Goal: Task Accomplishment & Management: Complete application form

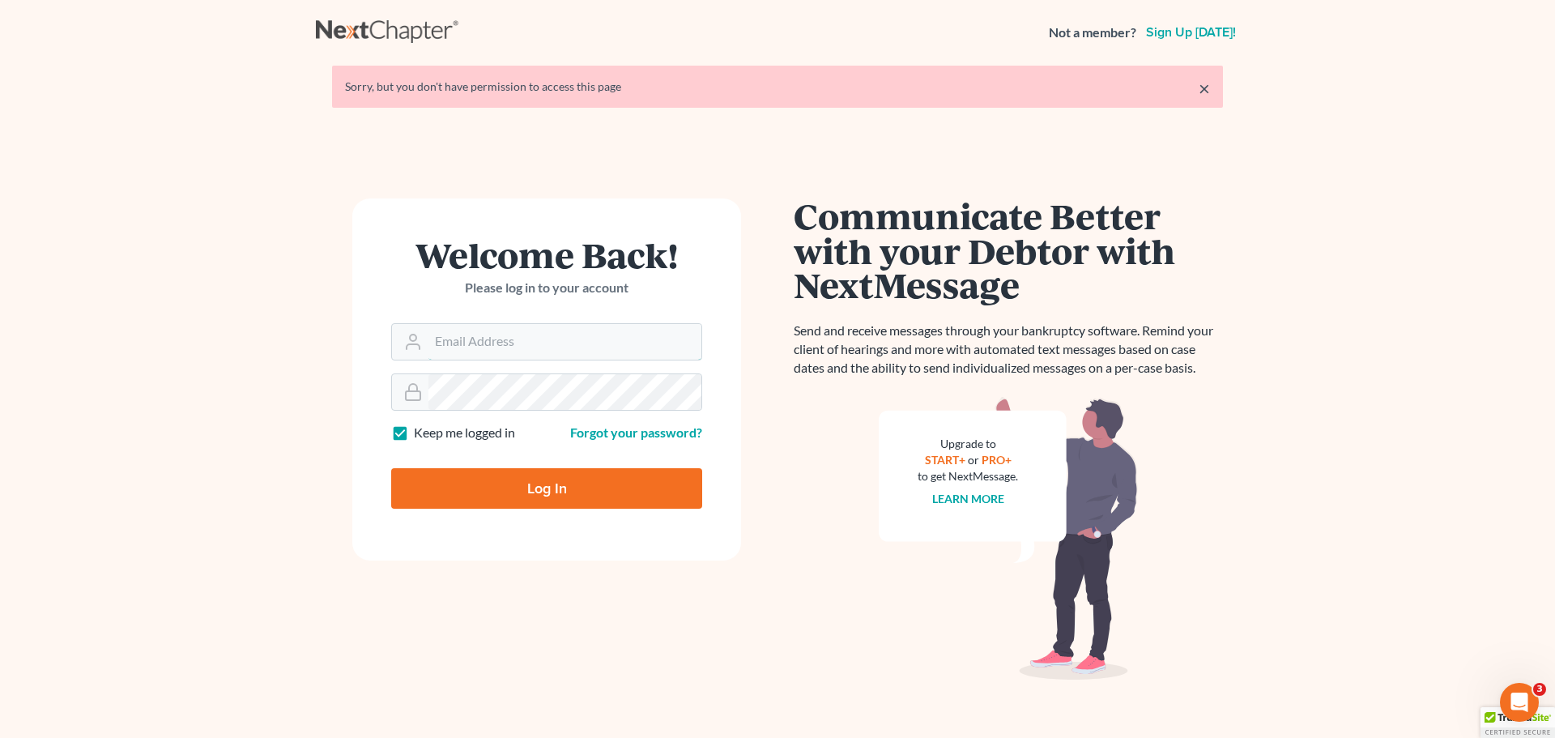
type input "[PERSON_NAME][EMAIL_ADDRESS][DOMAIN_NAME]"
click at [513, 490] on input "Log In" at bounding box center [546, 488] width 311 height 40
type input "Thinking..."
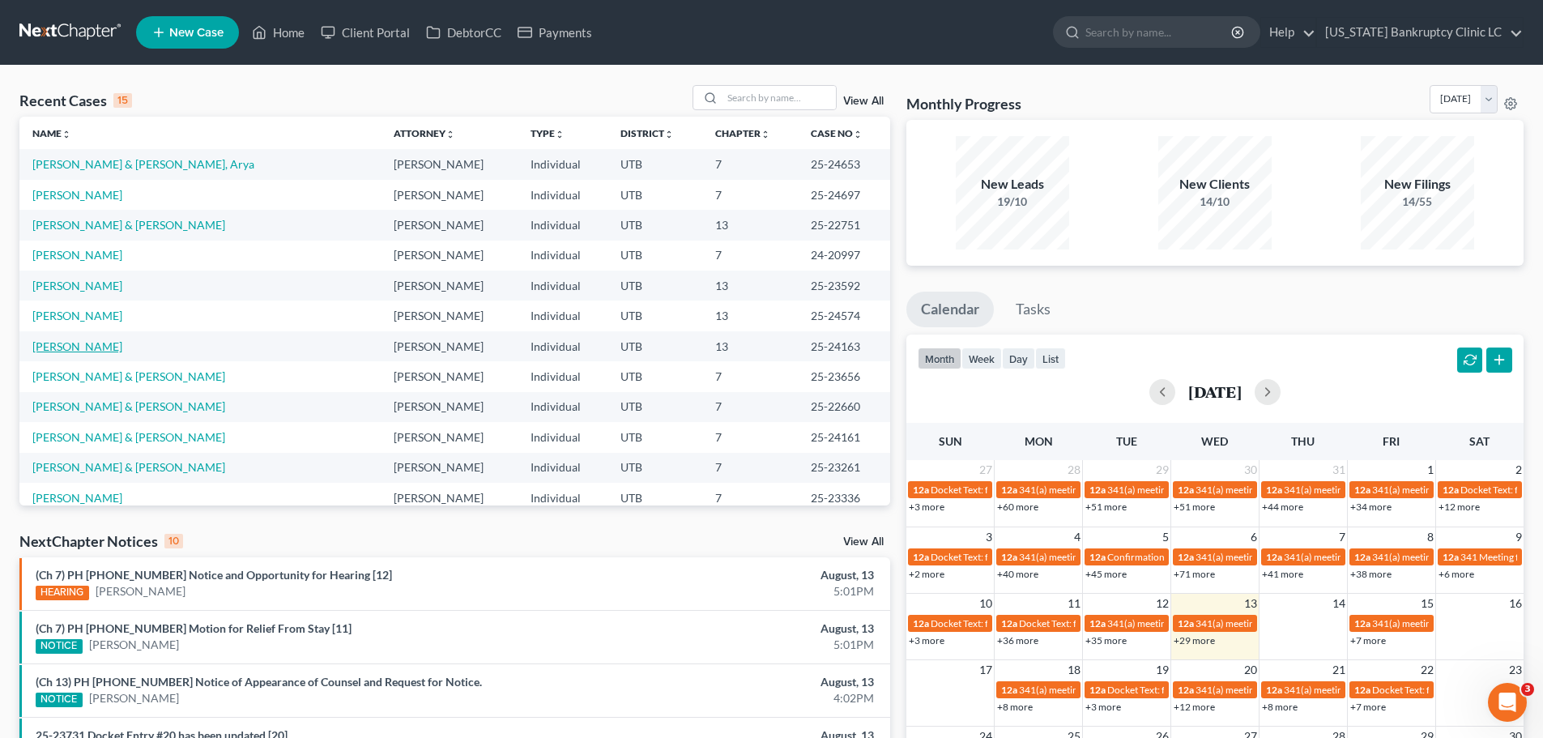
click at [109, 346] on link "[PERSON_NAME]" at bounding box center [77, 346] width 90 height 14
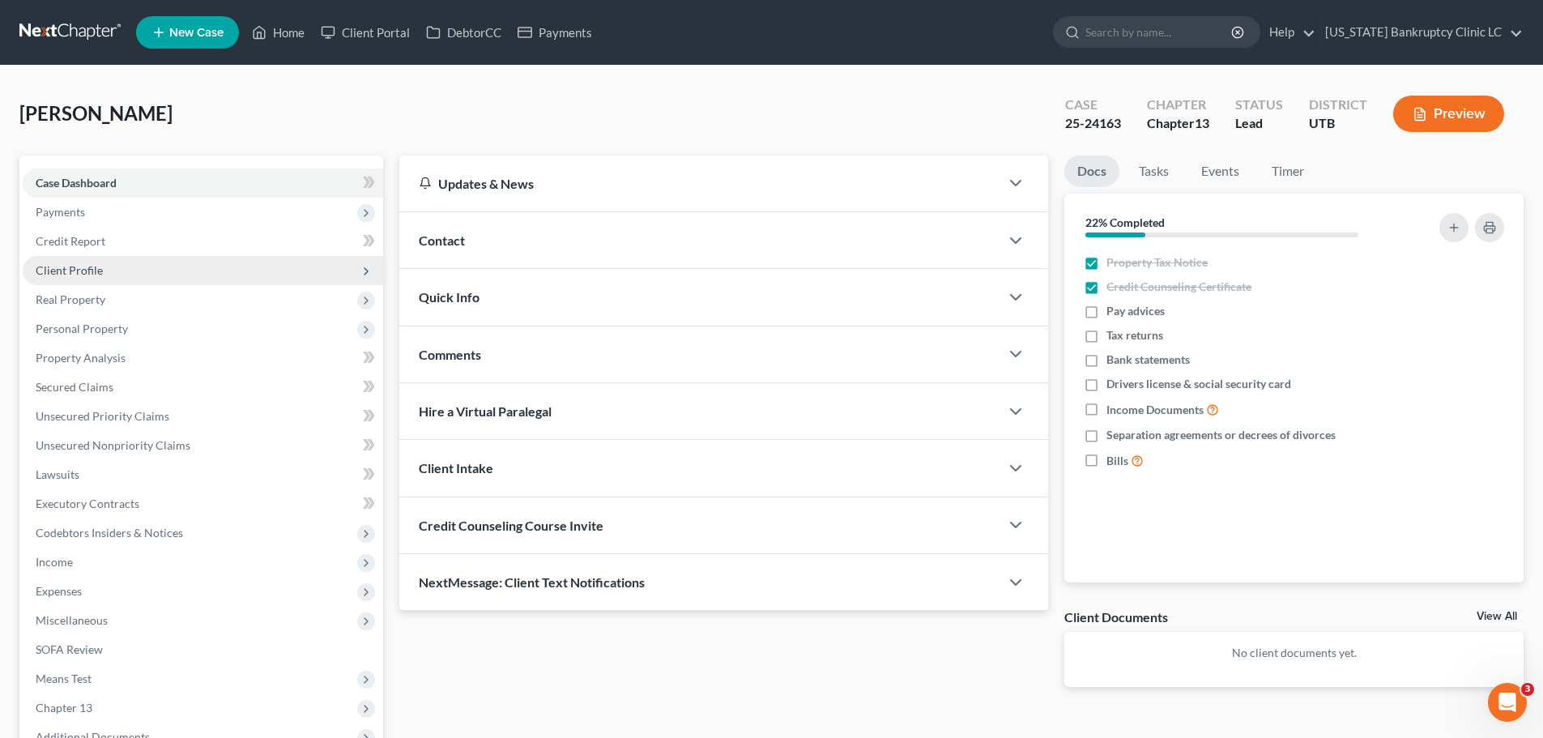
click at [131, 270] on span "Client Profile" at bounding box center [203, 270] width 360 height 29
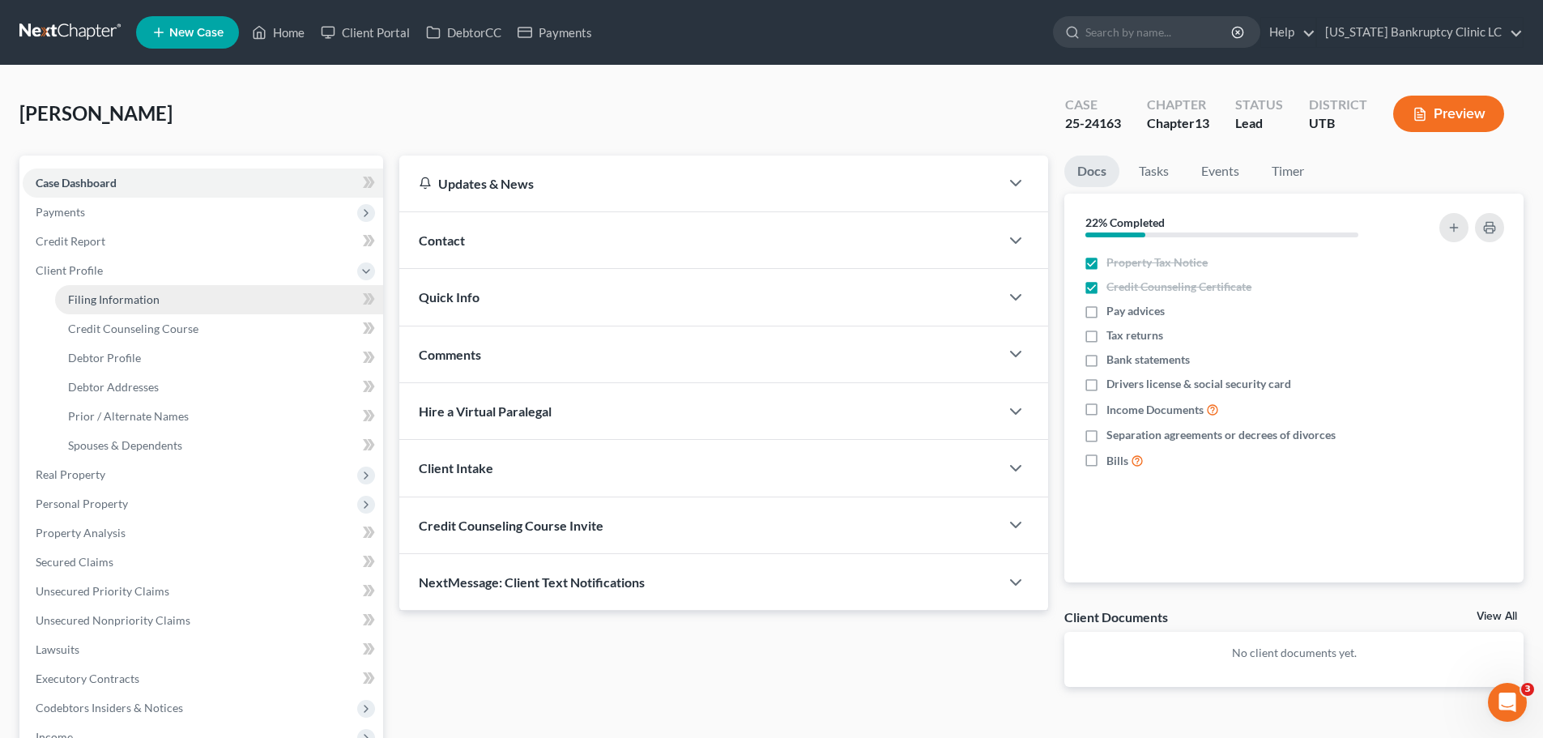
click at [121, 296] on span "Filing Information" at bounding box center [113, 299] width 91 height 14
select select "1"
select select "0"
select select "3"
select select "46"
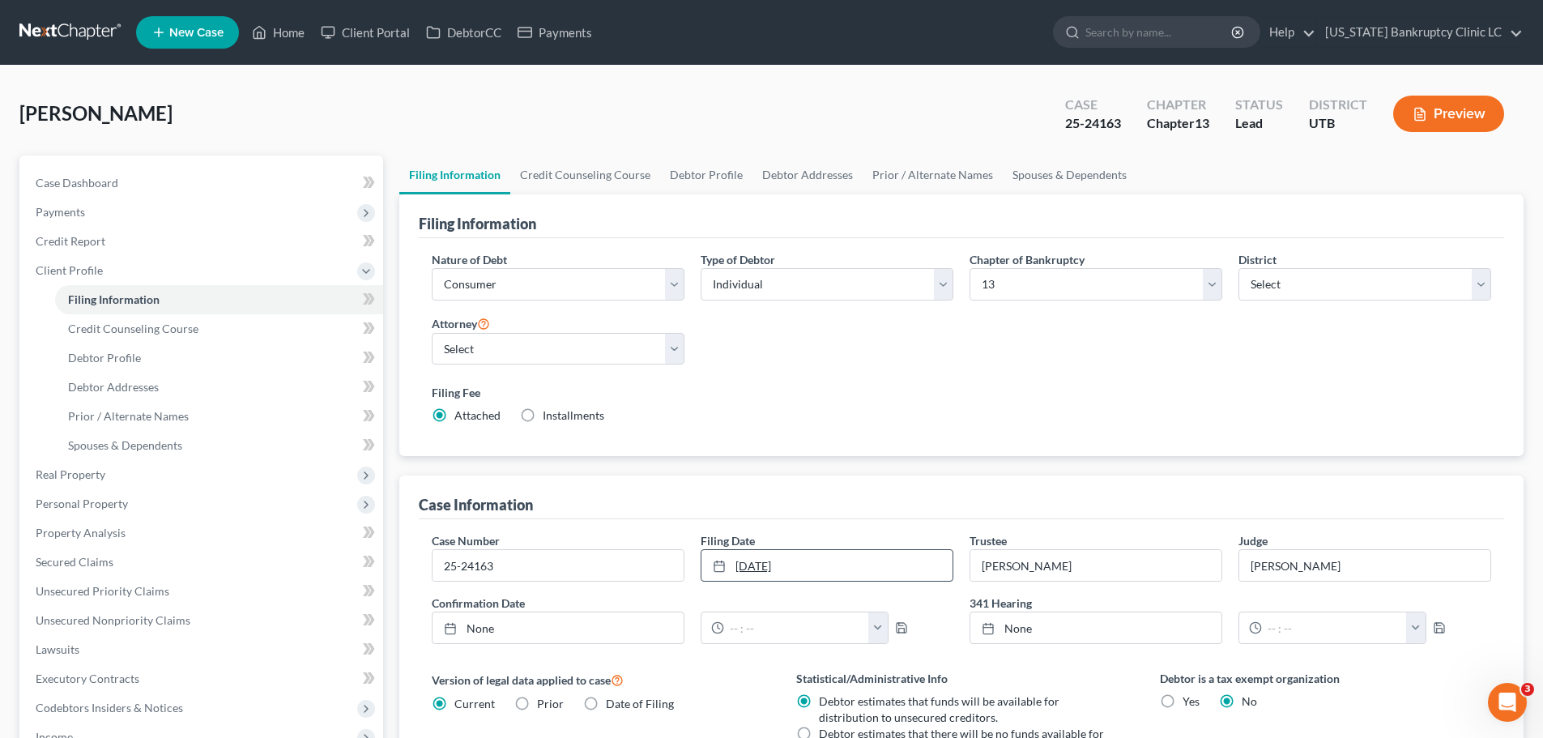
click at [823, 564] on link "[DATE]" at bounding box center [826, 565] width 251 height 31
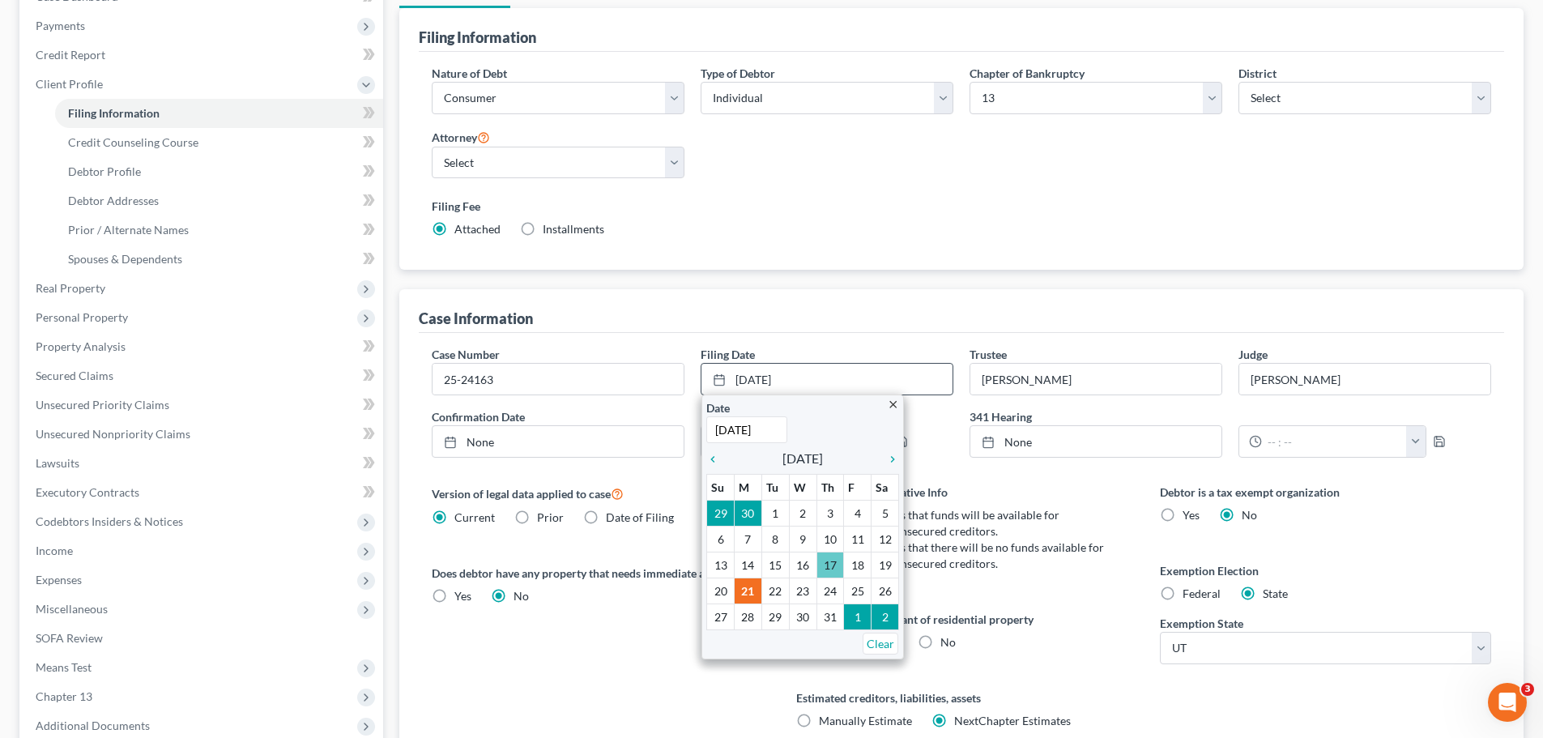
scroll to position [243, 0]
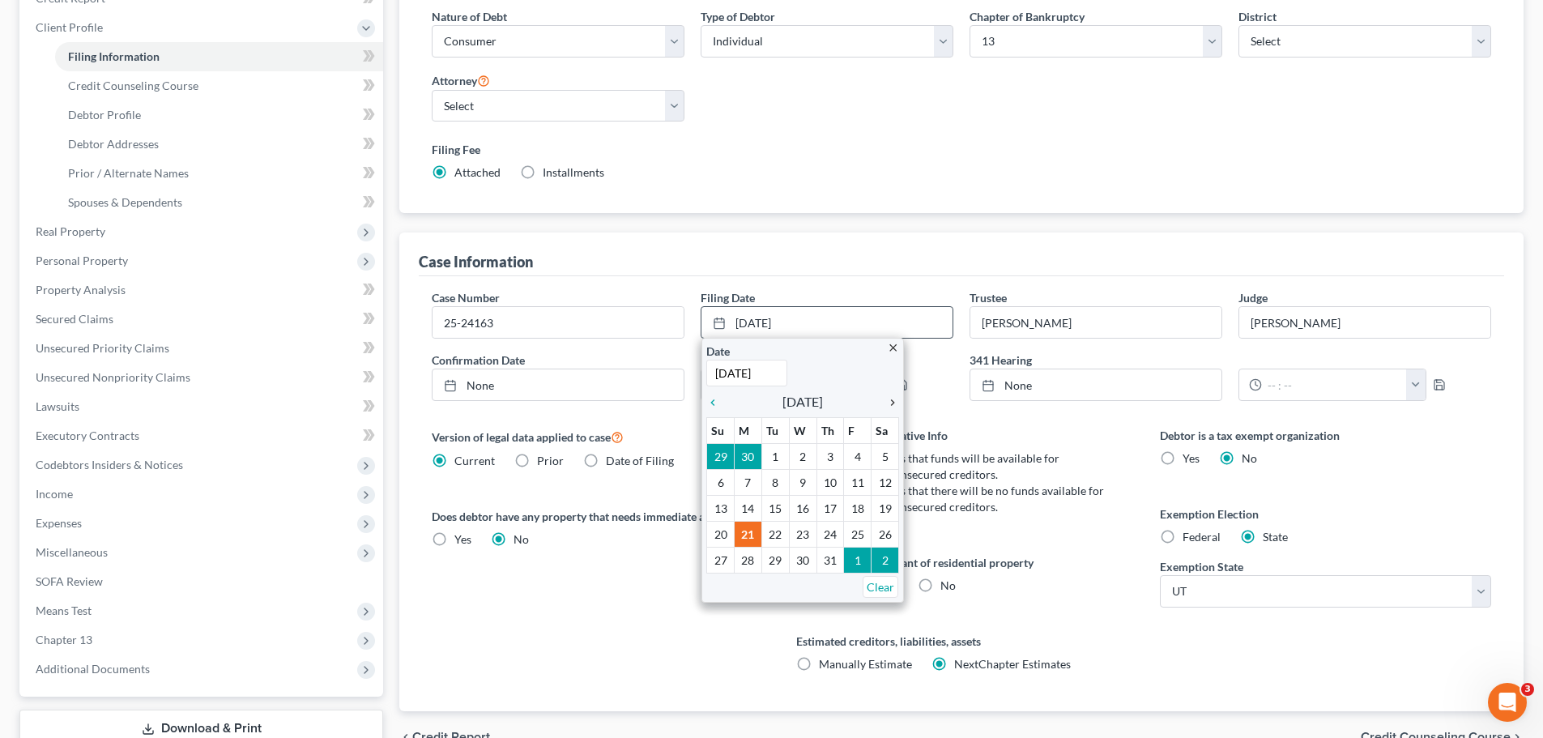
click at [892, 404] on icon "chevron_right" at bounding box center [888, 402] width 21 height 13
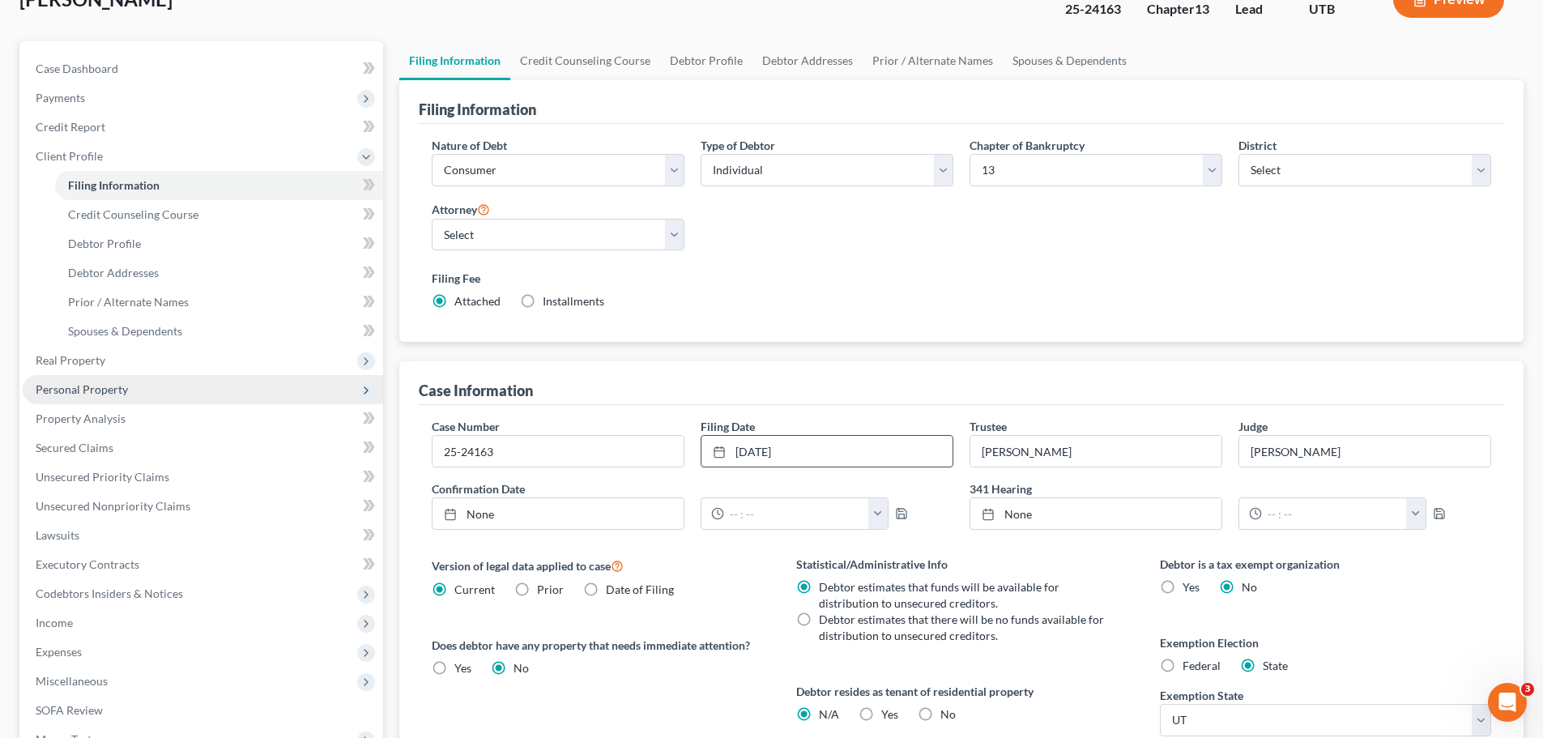
scroll to position [0, 0]
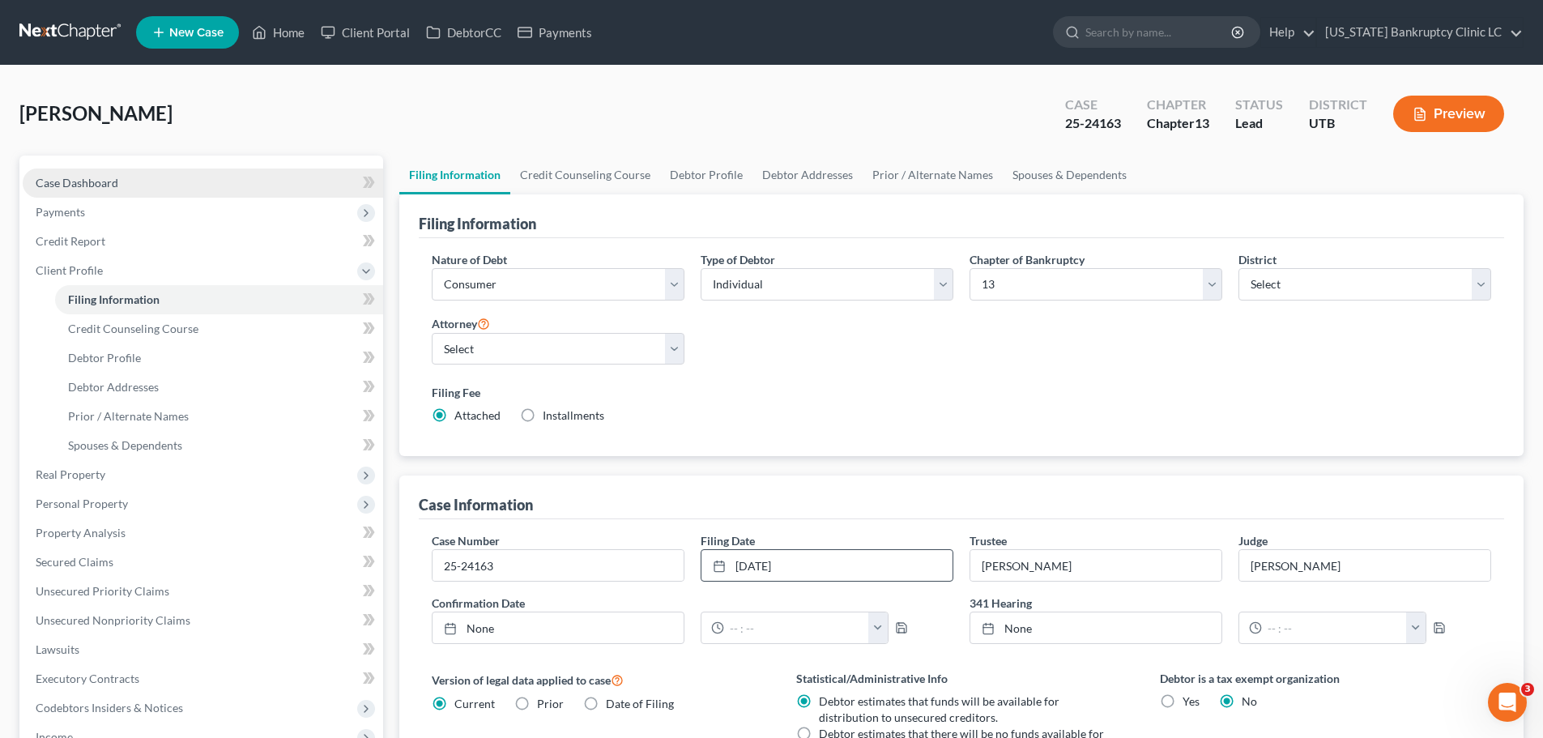
click at [182, 184] on link "Case Dashboard" at bounding box center [203, 182] width 360 height 29
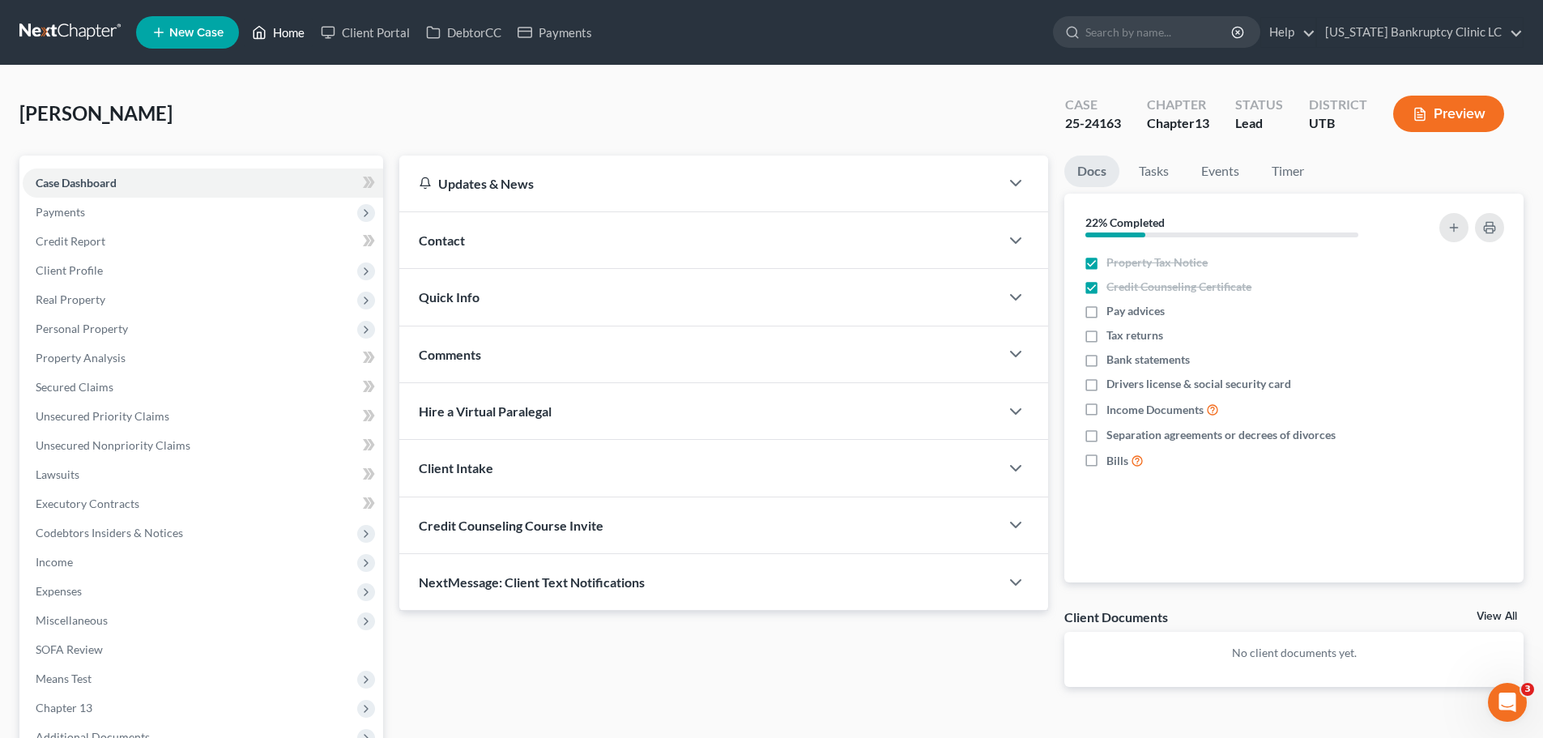
click at [284, 26] on link "Home" at bounding box center [278, 32] width 69 height 29
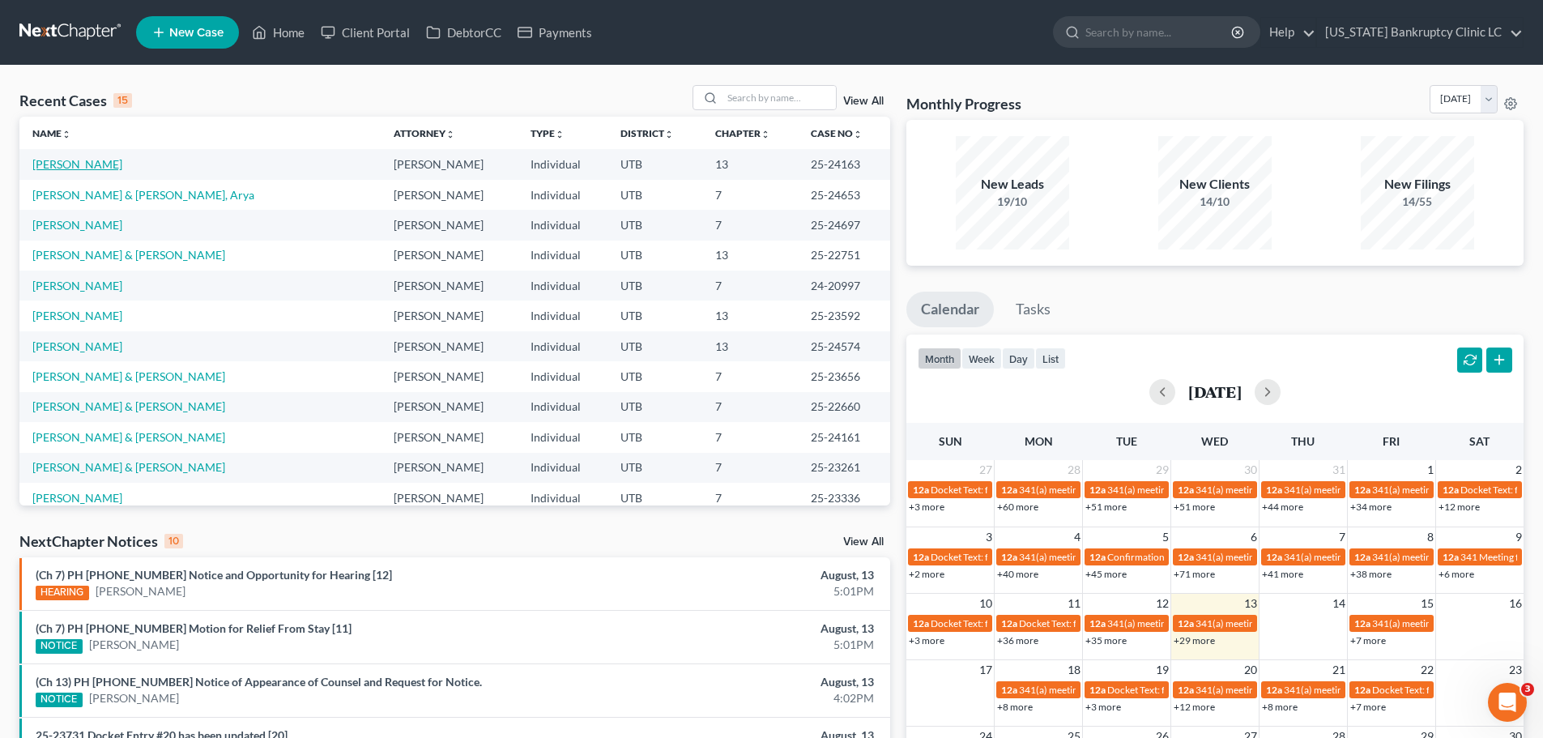
click at [83, 161] on link "[PERSON_NAME]" at bounding box center [77, 164] width 90 height 14
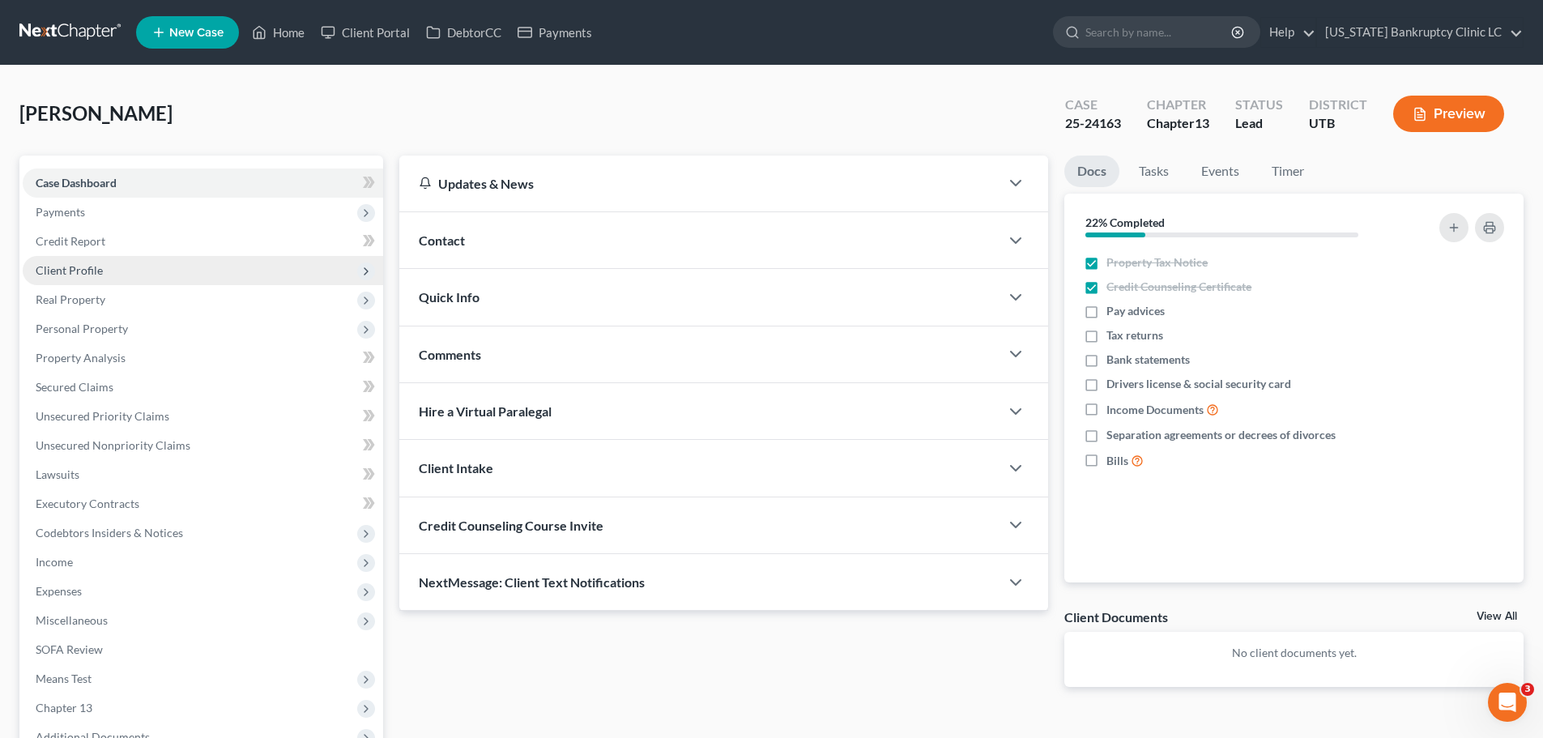
click at [238, 275] on span "Client Profile" at bounding box center [203, 270] width 360 height 29
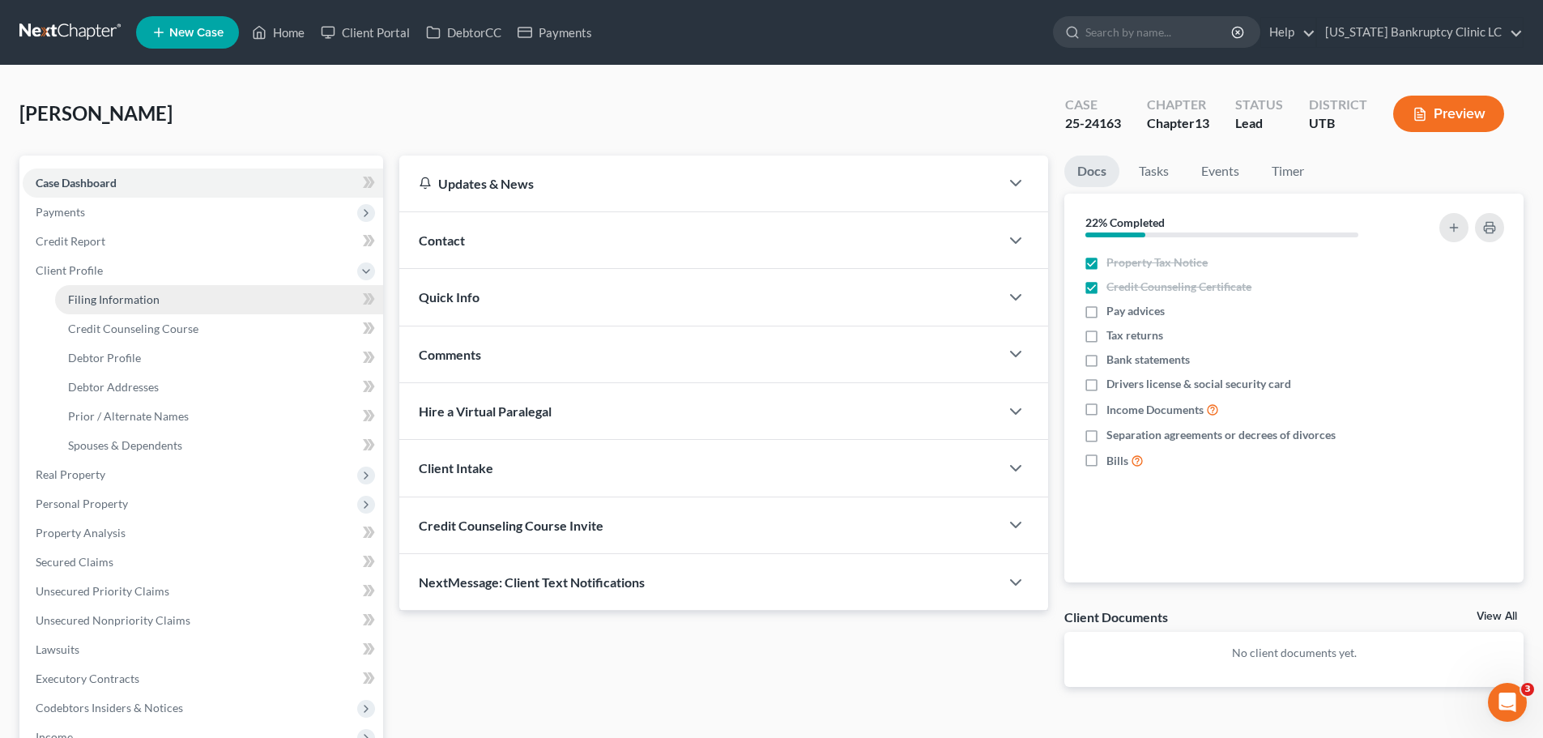
click at [210, 308] on link "Filing Information" at bounding box center [219, 299] width 328 height 29
select select "1"
select select "0"
select select "3"
select select "81"
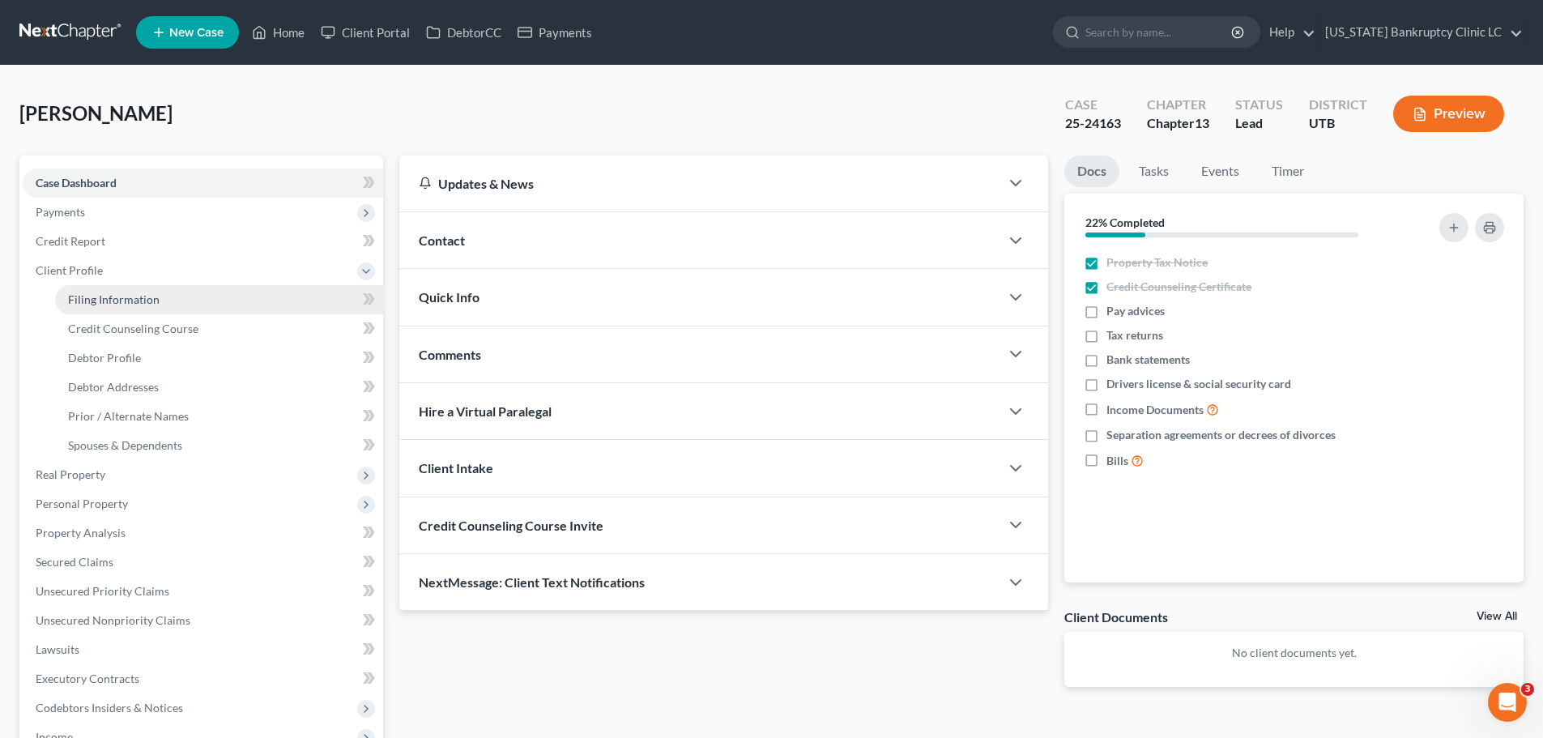
select select "0"
select select "46"
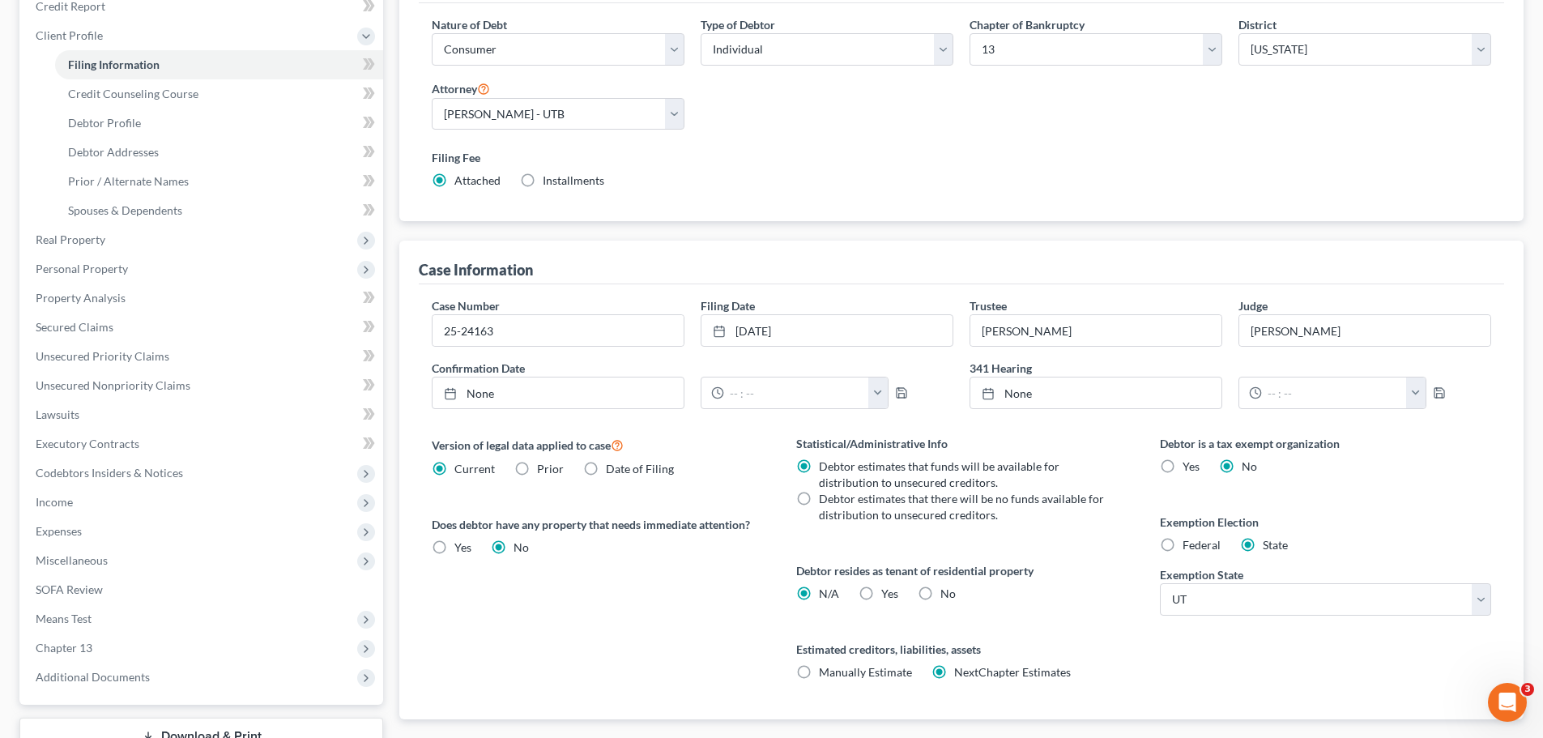
scroll to position [243, 0]
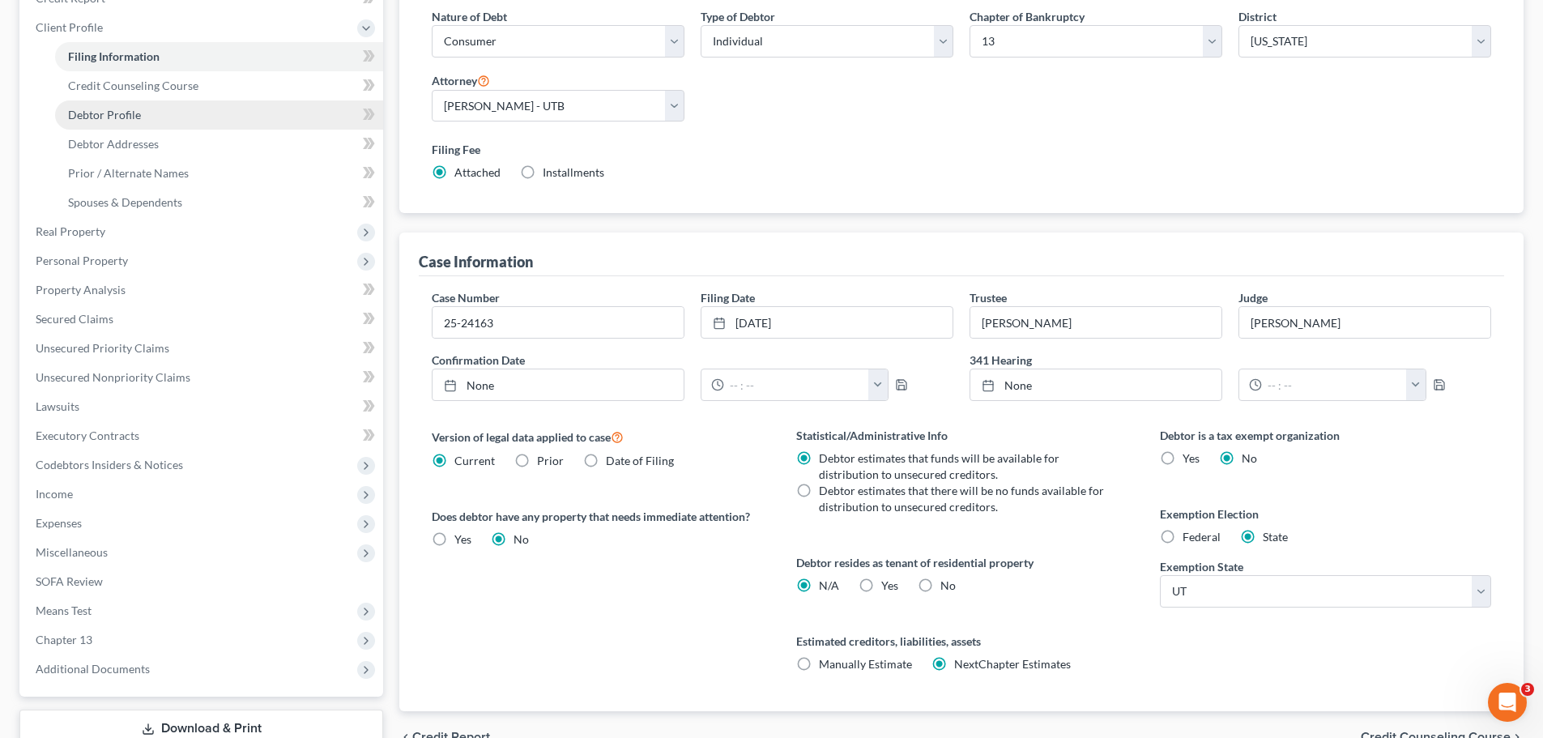
click at [119, 108] on span "Debtor Profile" at bounding box center [104, 115] width 73 height 14
select select "0"
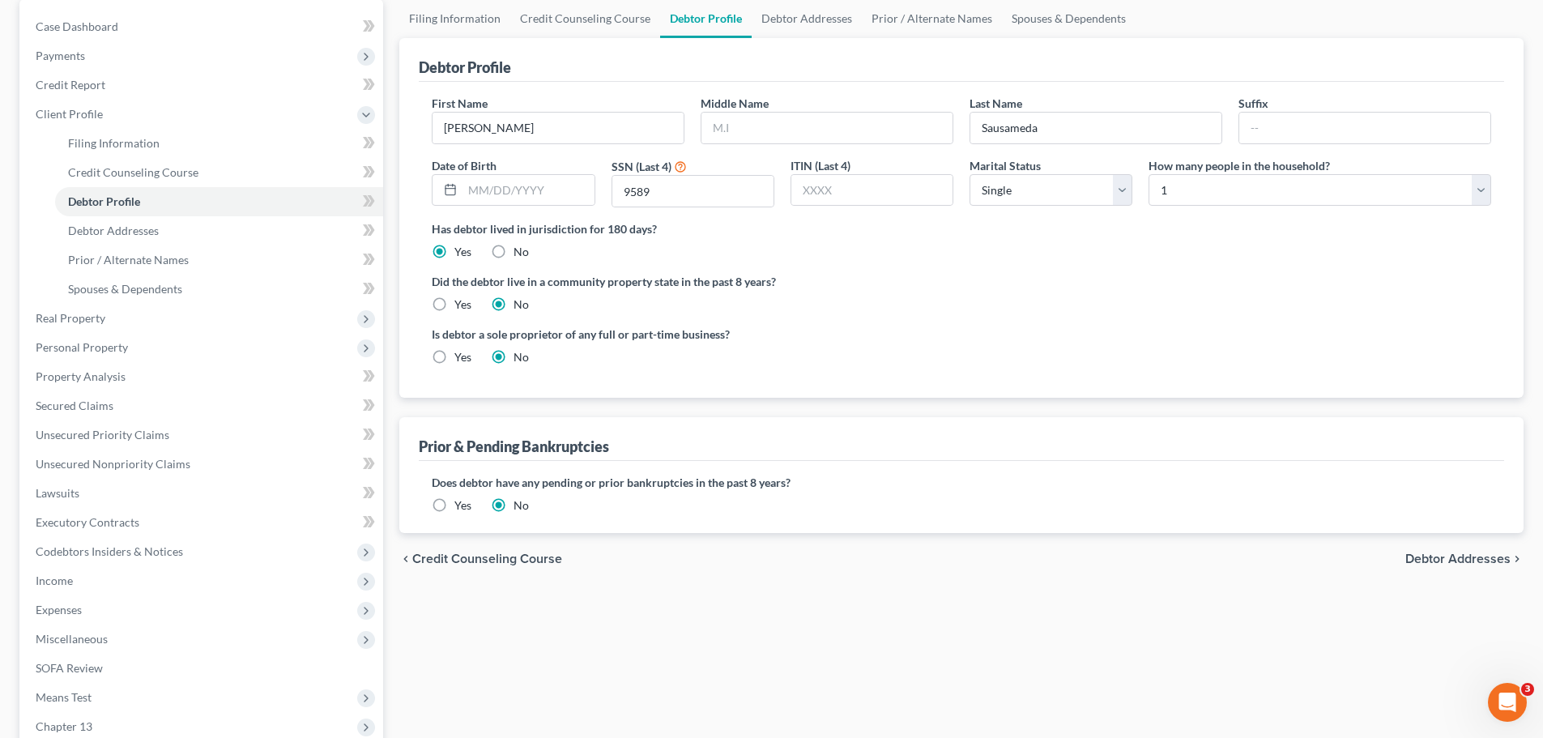
scroll to position [162, 0]
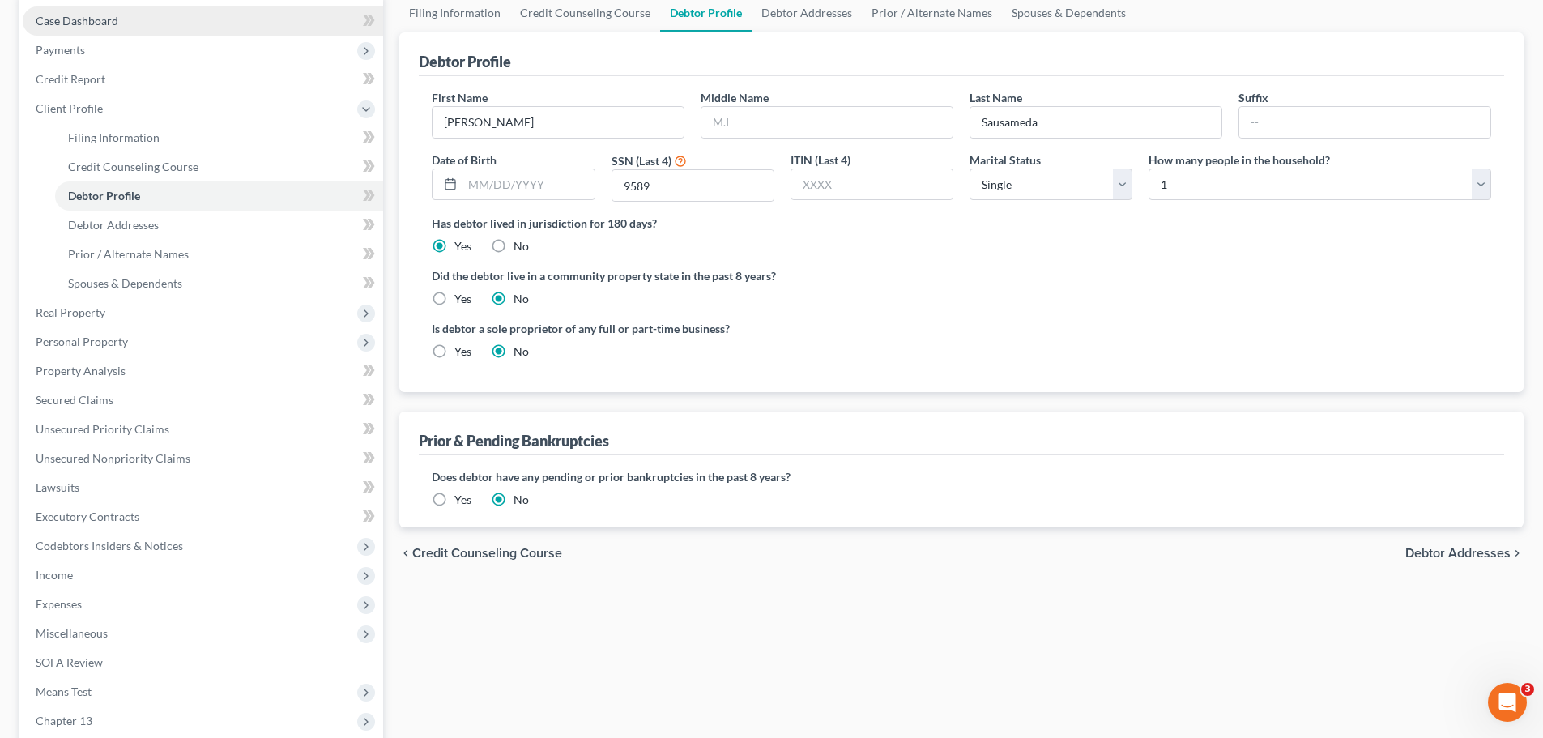
click at [108, 18] on span "Case Dashboard" at bounding box center [77, 21] width 83 height 14
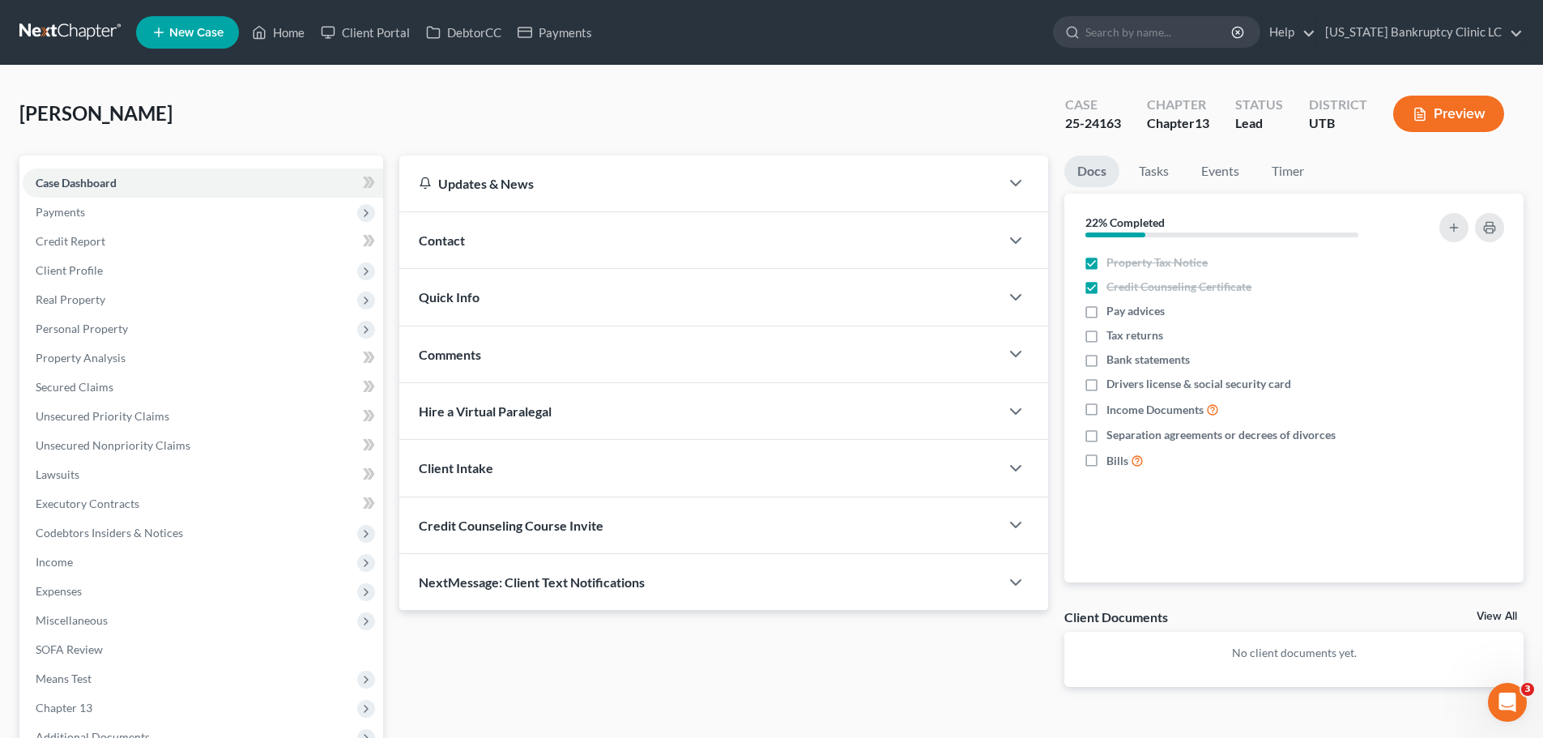
click at [575, 236] on div "Contact" at bounding box center [699, 240] width 600 height 56
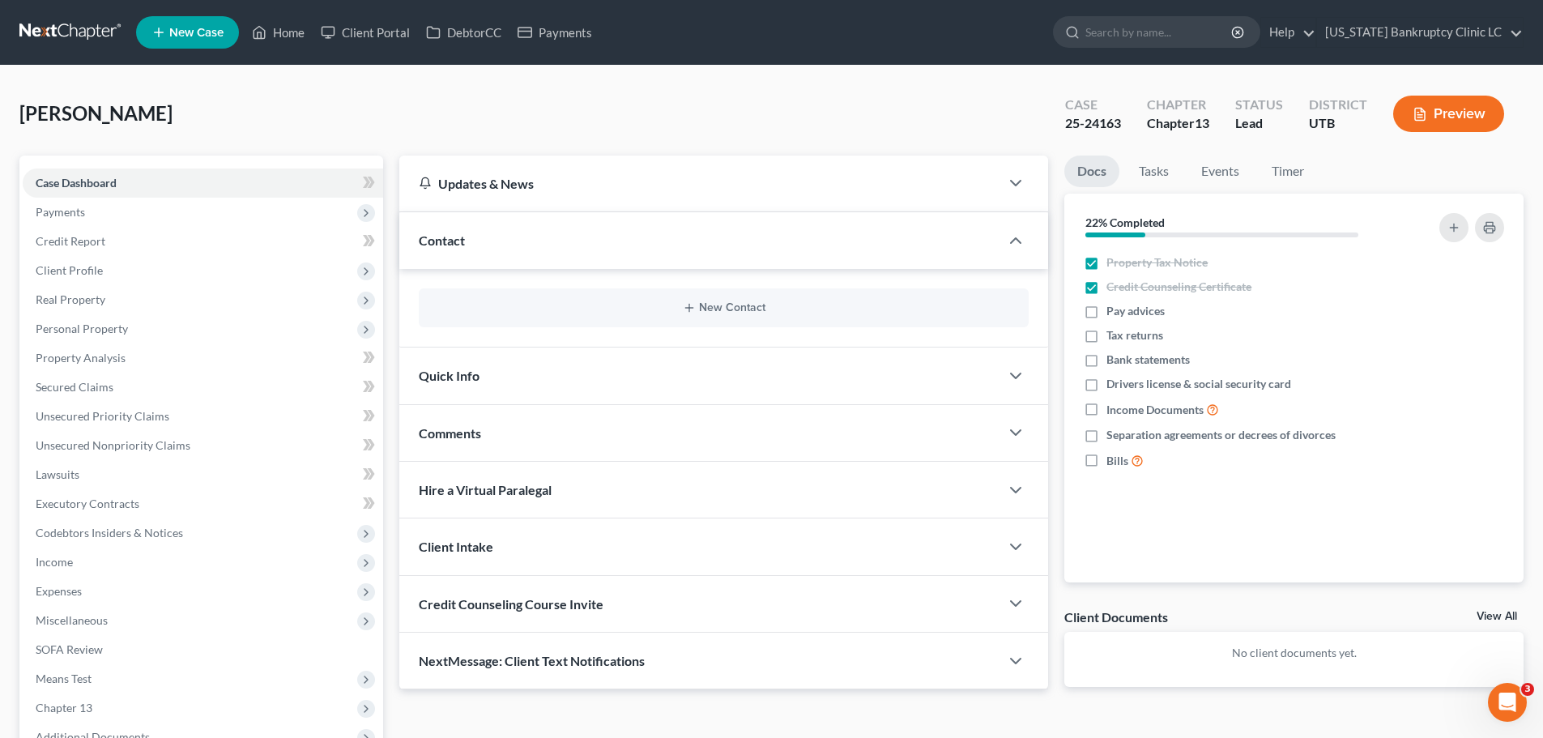
click at [493, 382] on div "Quick Info" at bounding box center [699, 375] width 600 height 56
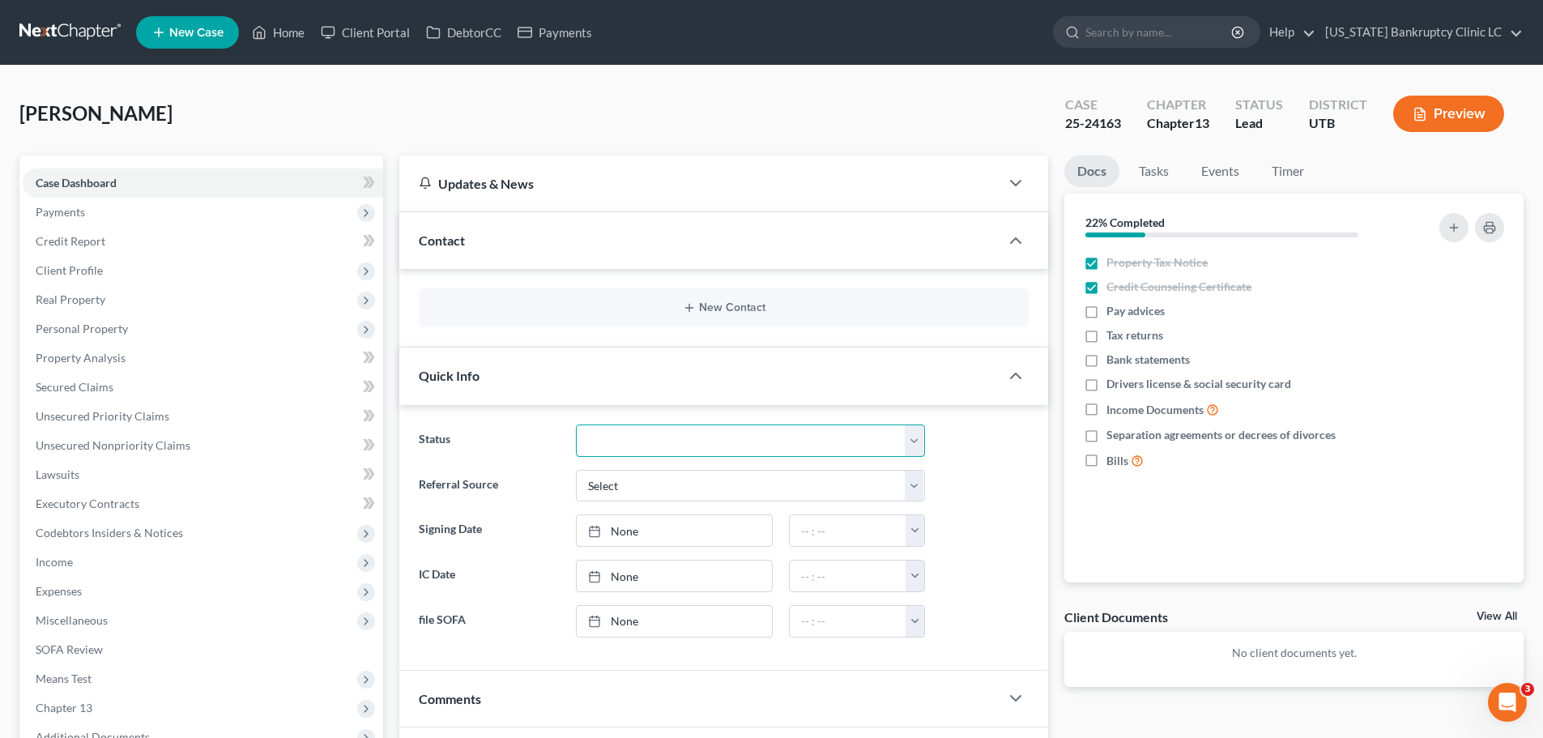
click at [860, 439] on select "Discharged Dismissed Filed In Progress Lead Lost Lead Ready to File To Review" at bounding box center [750, 440] width 349 height 32
select select "2"
click at [576, 424] on select "Discharged Dismissed Filed In Progress Lead Lost Lead Ready to File To Review" at bounding box center [750, 440] width 349 height 32
click at [289, 33] on link "Home" at bounding box center [278, 32] width 69 height 29
